Goal: Information Seeking & Learning: Understand process/instructions

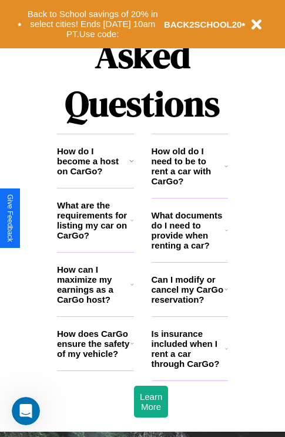
scroll to position [1426, 0]
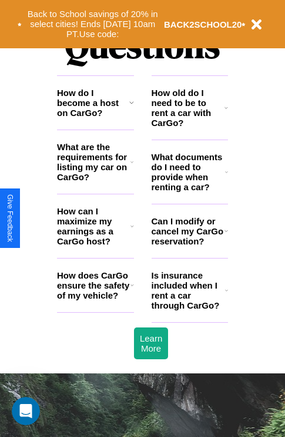
click at [189, 191] on h3 "What documents do I need to provide when renting a car?" at bounding box center [189, 172] width 74 height 40
click at [226, 235] on icon at bounding box center [227, 230] width 4 height 9
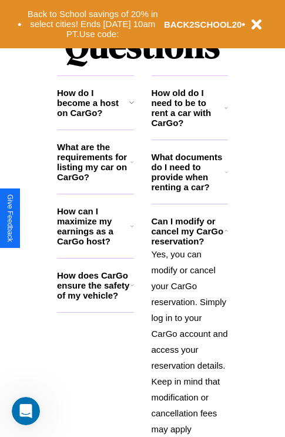
click at [132, 167] on icon at bounding box center [132, 161] width 3 height 9
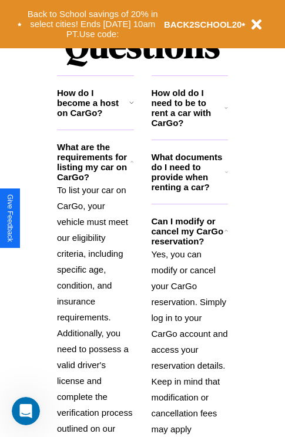
click at [227, 112] on icon at bounding box center [227, 107] width 4 height 9
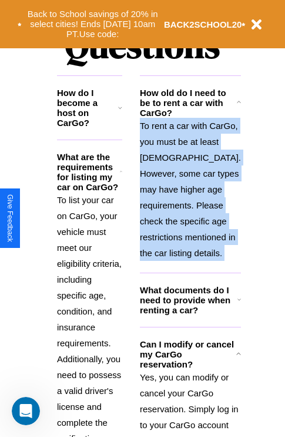
scroll to position [1450, 0]
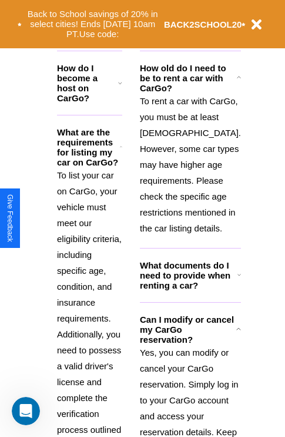
click at [237, 330] on polyline at bounding box center [239, 329] width 4 height 2
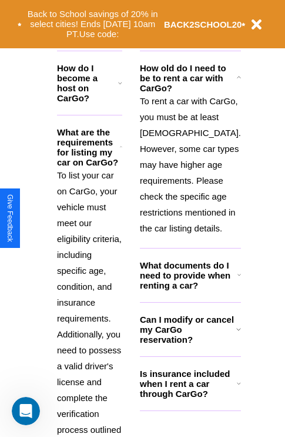
click at [122, 88] on icon at bounding box center [120, 82] width 4 height 9
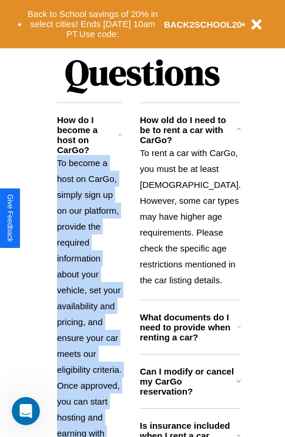
scroll to position [181, 0]
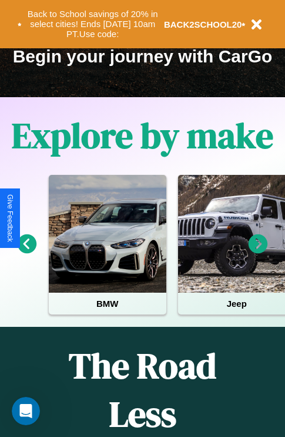
click at [26, 252] on icon at bounding box center [27, 243] width 19 height 19
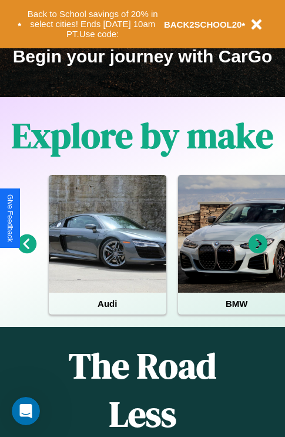
click at [258, 252] on icon at bounding box center [258, 243] width 19 height 19
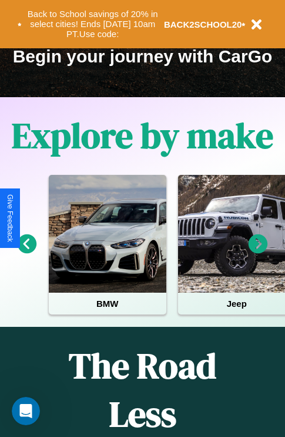
click at [26, 252] on icon at bounding box center [27, 243] width 19 height 19
